Goal: Task Accomplishment & Management: Manage account settings

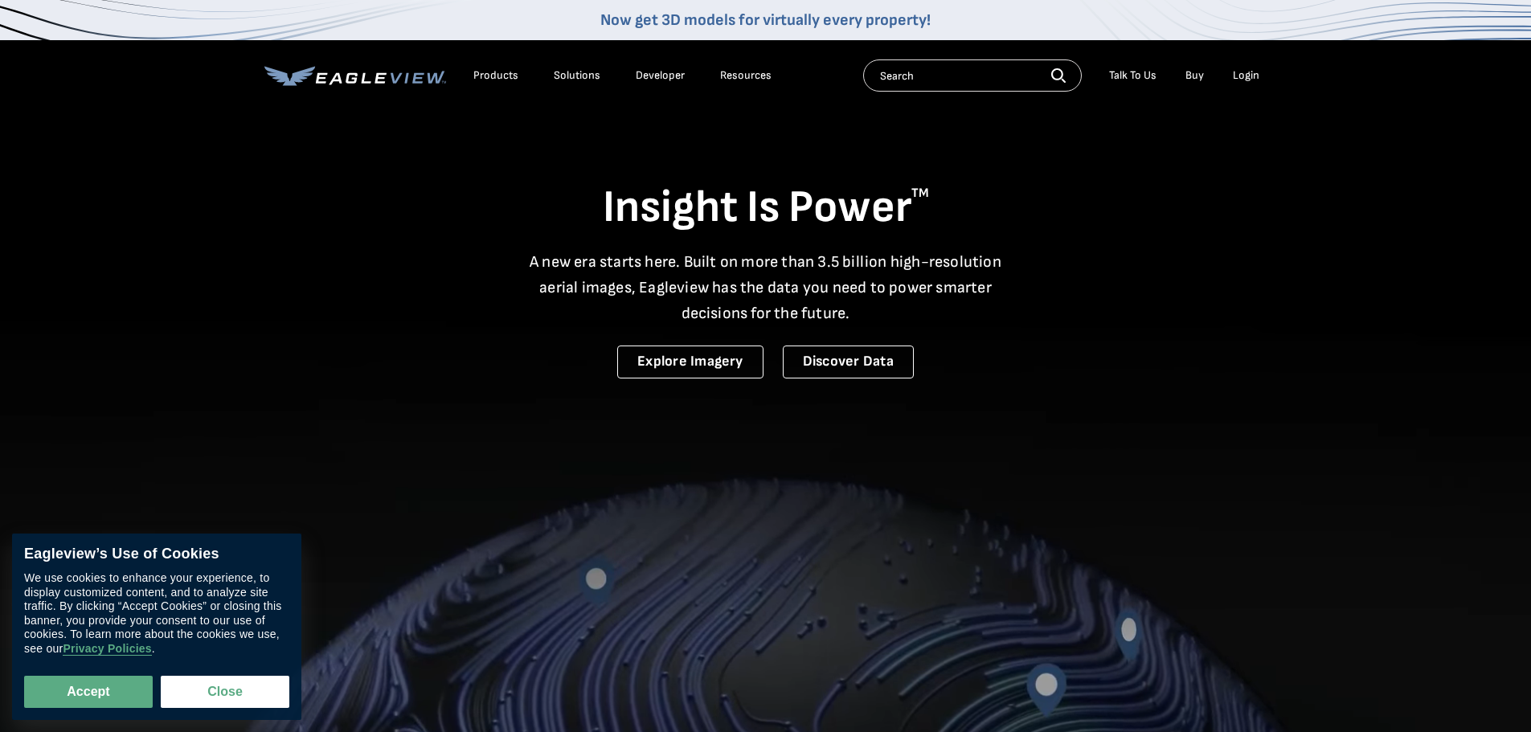
click at [1244, 76] on div "Login" at bounding box center [1246, 75] width 27 height 14
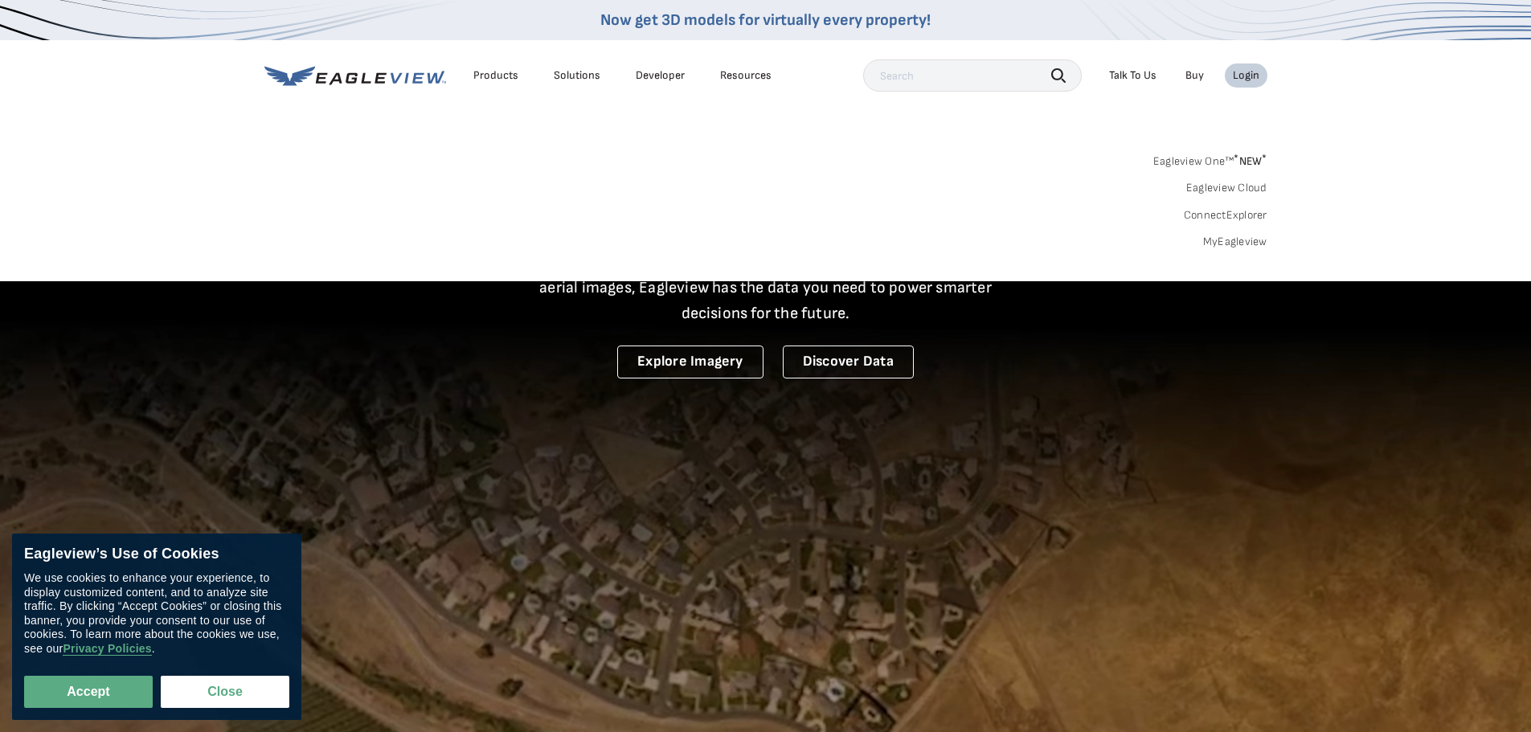
click at [1243, 244] on link "MyEagleview" at bounding box center [1235, 242] width 64 height 14
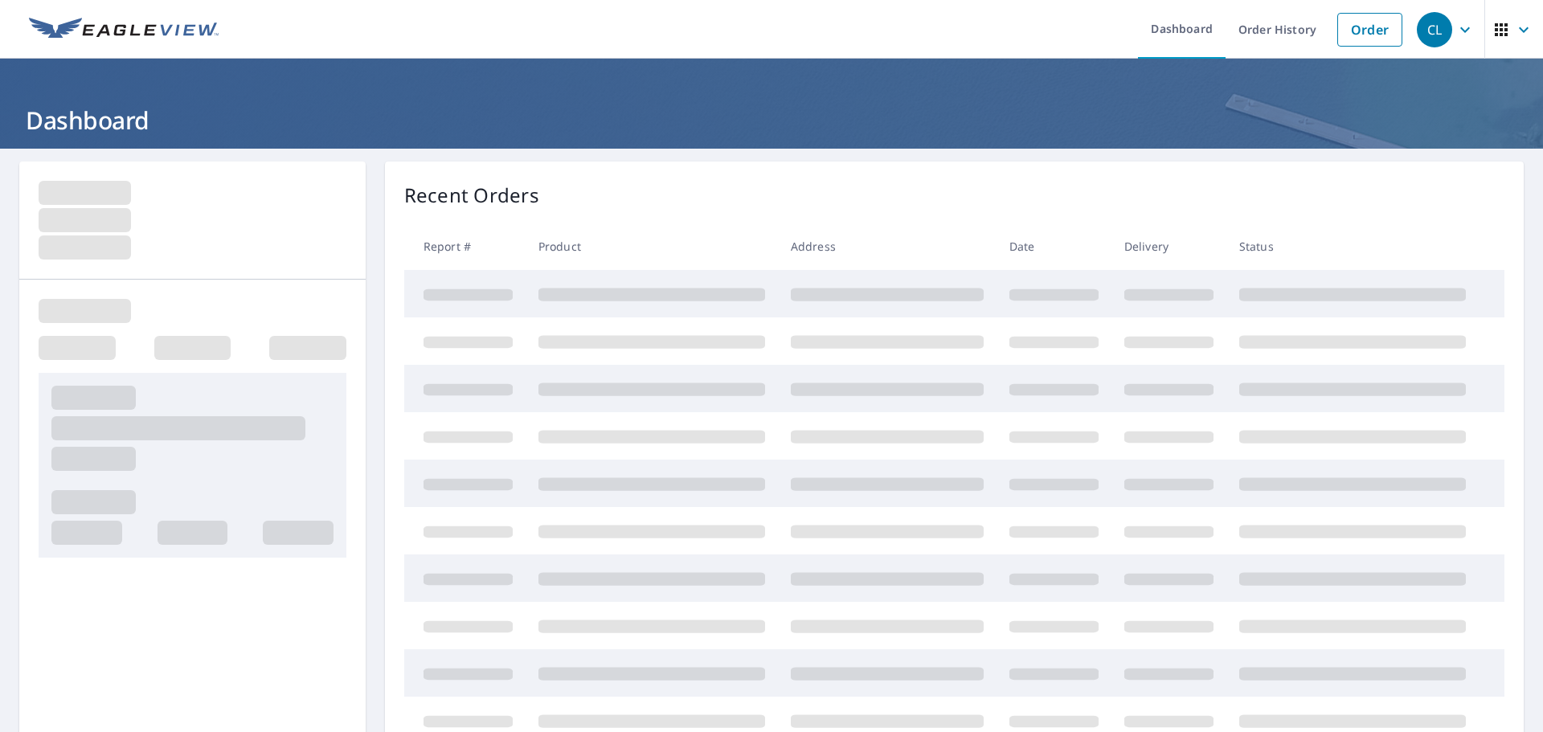
click at [1435, 40] on div "CL" at bounding box center [1434, 29] width 35 height 35
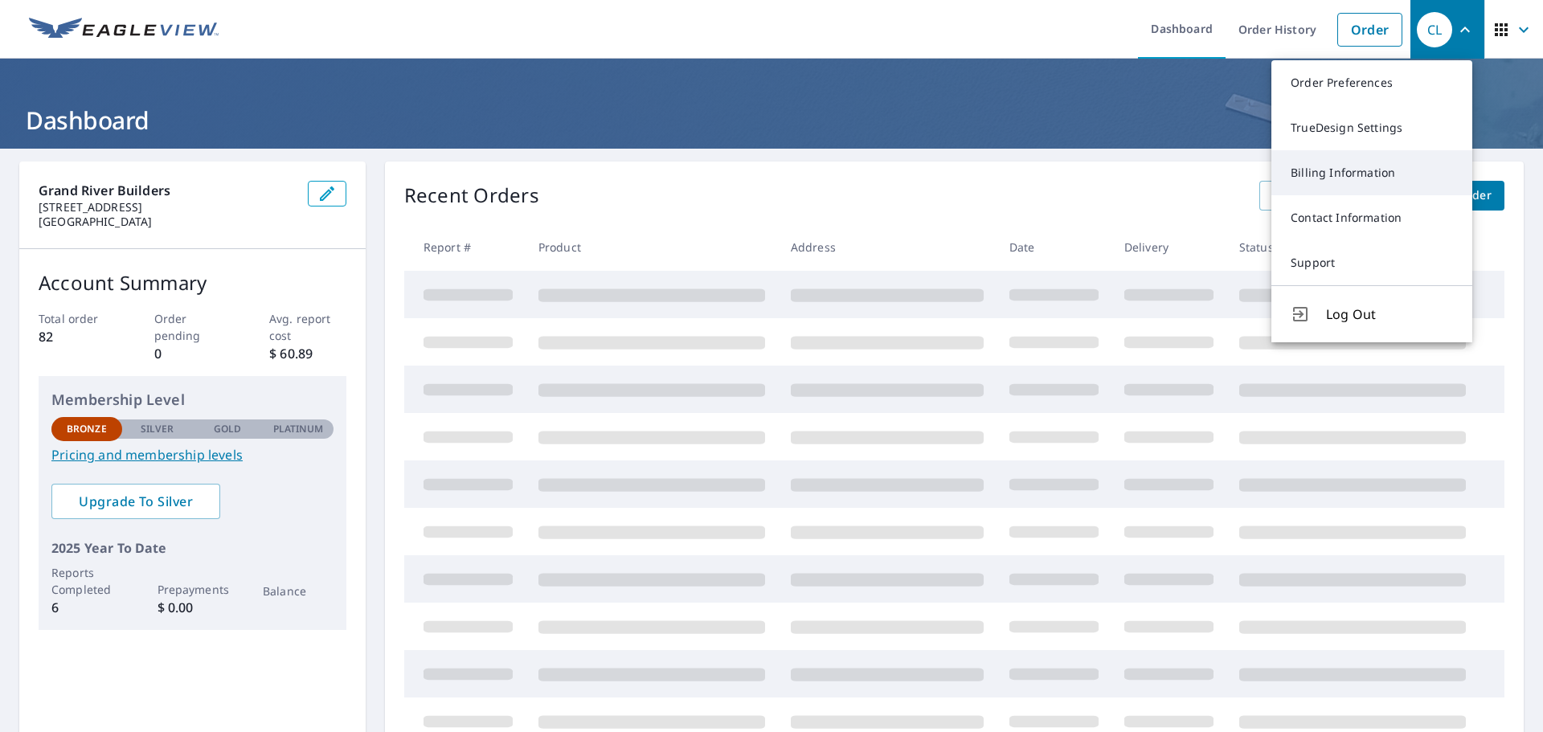
click at [1349, 164] on link "Billing Information" at bounding box center [1371, 172] width 201 height 45
